Goal: Task Accomplishment & Management: Complete application form

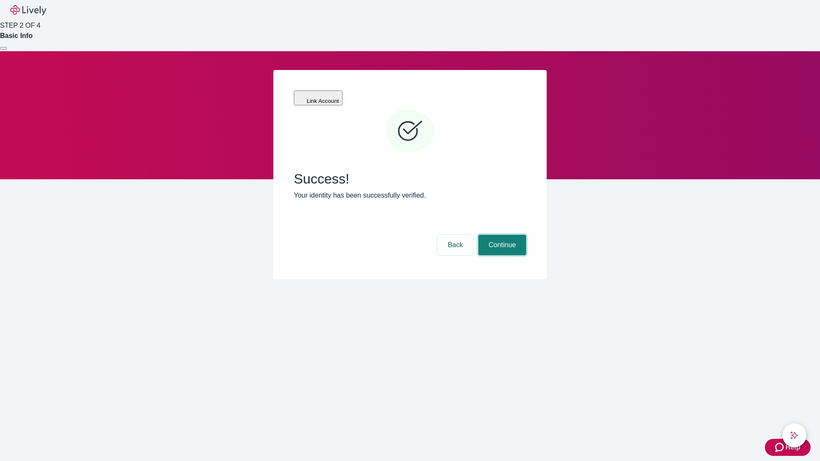
click at [501, 235] on button "Continue" at bounding box center [502, 245] width 48 height 21
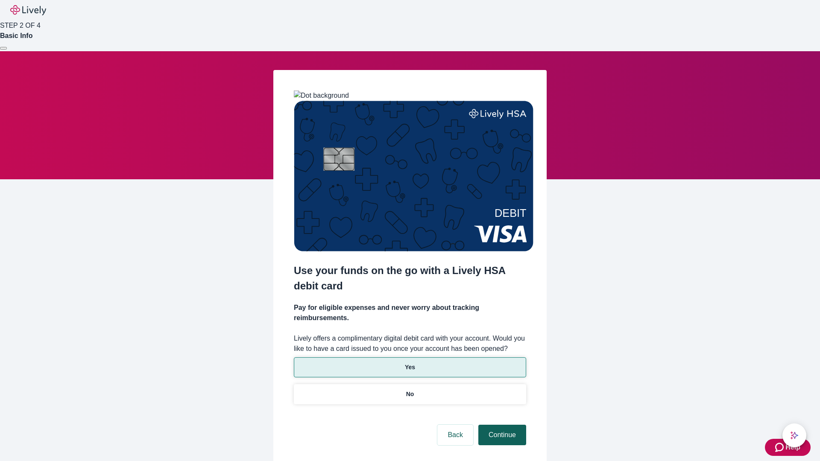
click at [410, 363] on p "Yes" at bounding box center [410, 367] width 10 height 9
click at [501, 425] on button "Continue" at bounding box center [502, 435] width 48 height 21
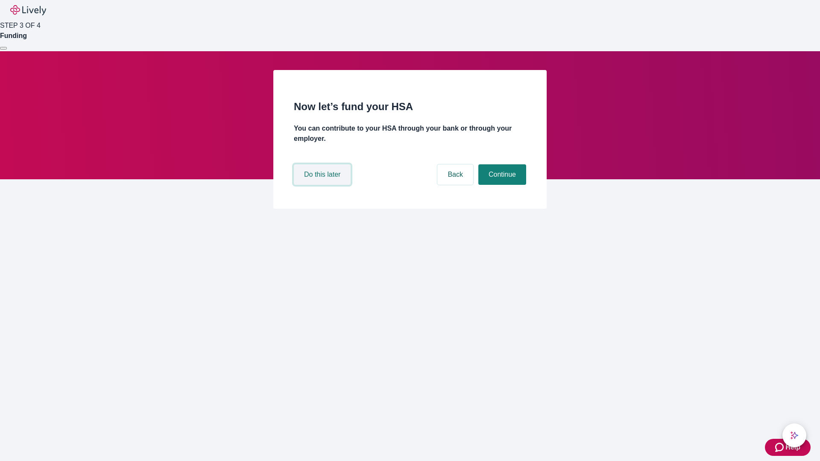
click at [323, 185] on button "Do this later" at bounding box center [322, 174] width 57 height 21
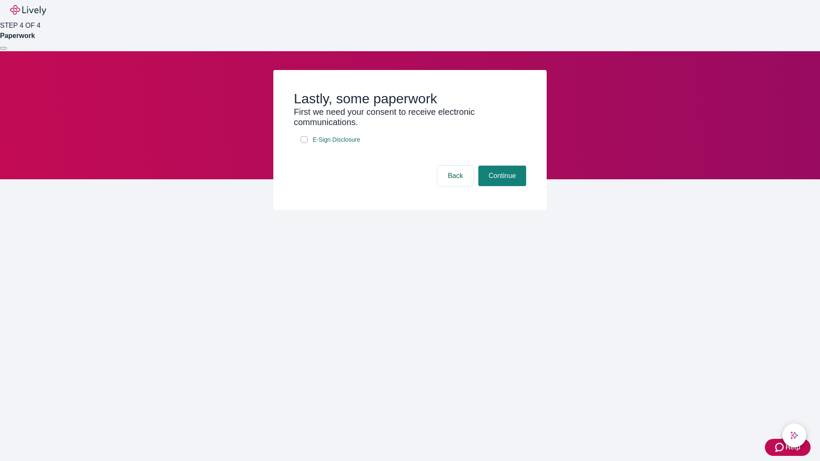
click at [304, 143] on input "E-Sign Disclosure" at bounding box center [304, 139] width 7 height 7
checkbox input "true"
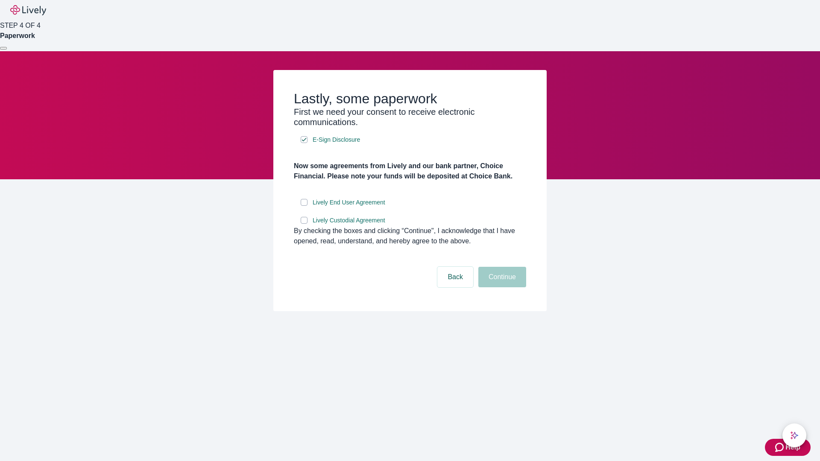
click at [304, 206] on input "Lively End User Agreement" at bounding box center [304, 202] width 7 height 7
checkbox input "true"
click at [304, 224] on input "Lively Custodial Agreement" at bounding box center [304, 220] width 7 height 7
checkbox input "true"
click at [501, 288] on button "Continue" at bounding box center [502, 277] width 48 height 21
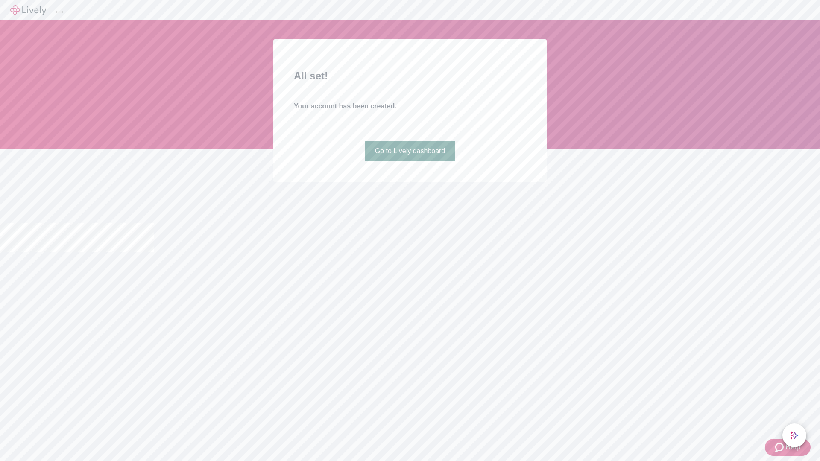
click at [410, 161] on link "Go to Lively dashboard" at bounding box center [410, 151] width 91 height 21
